Goal: Information Seeking & Learning: Learn about a topic

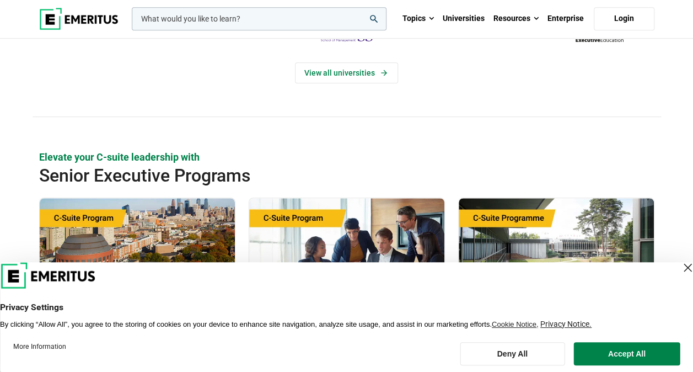
scroll to position [271, 0]
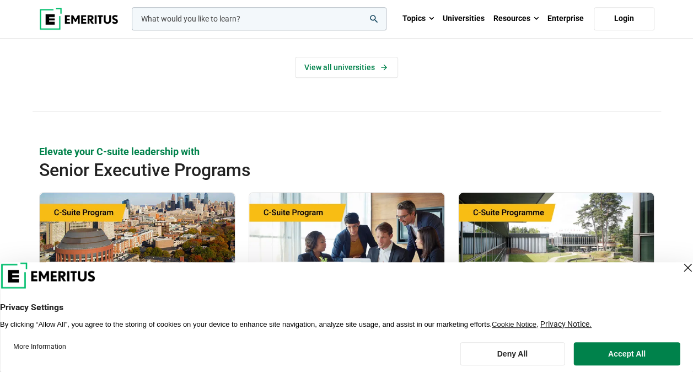
click at [680, 267] on div "Close Layer" at bounding box center [687, 267] width 15 height 15
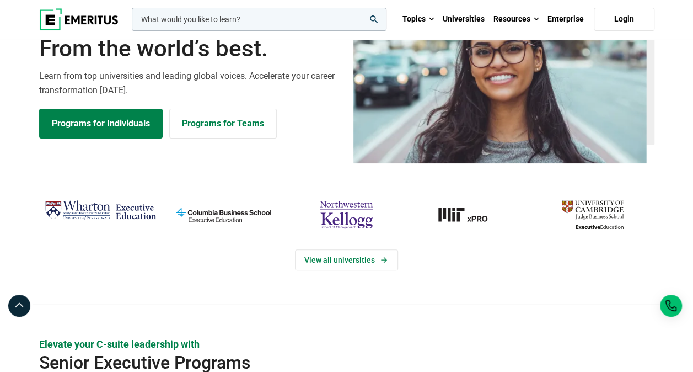
scroll to position [0, 0]
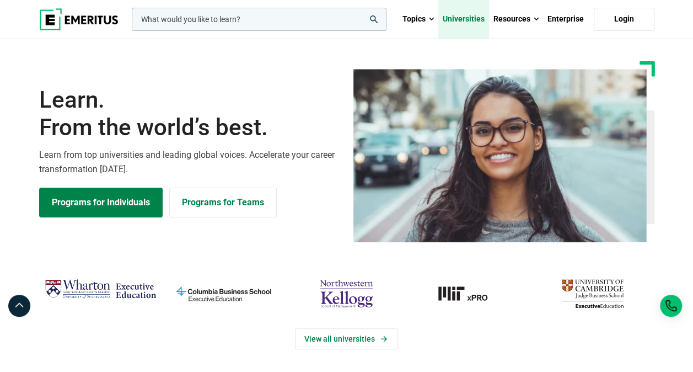
click at [466, 24] on link "Universities" at bounding box center [463, 19] width 51 height 39
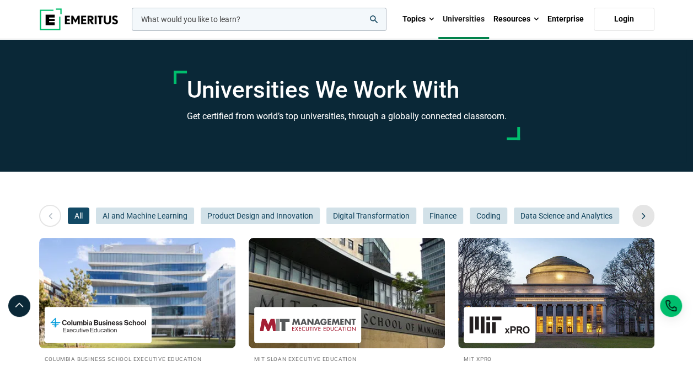
click at [644, 218] on icon at bounding box center [643, 216] width 19 height 20
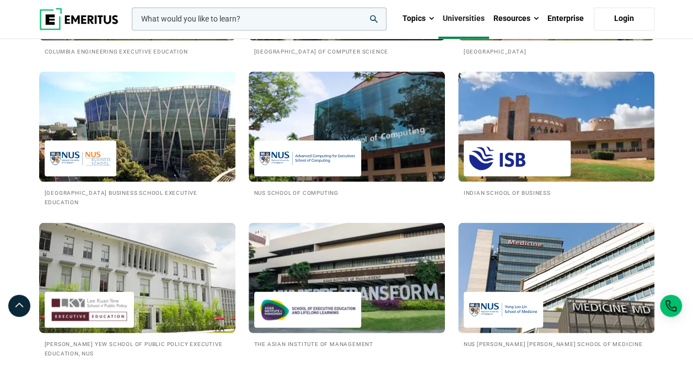
scroll to position [1016, 0]
